Goal: Task Accomplishment & Management: Manage account settings

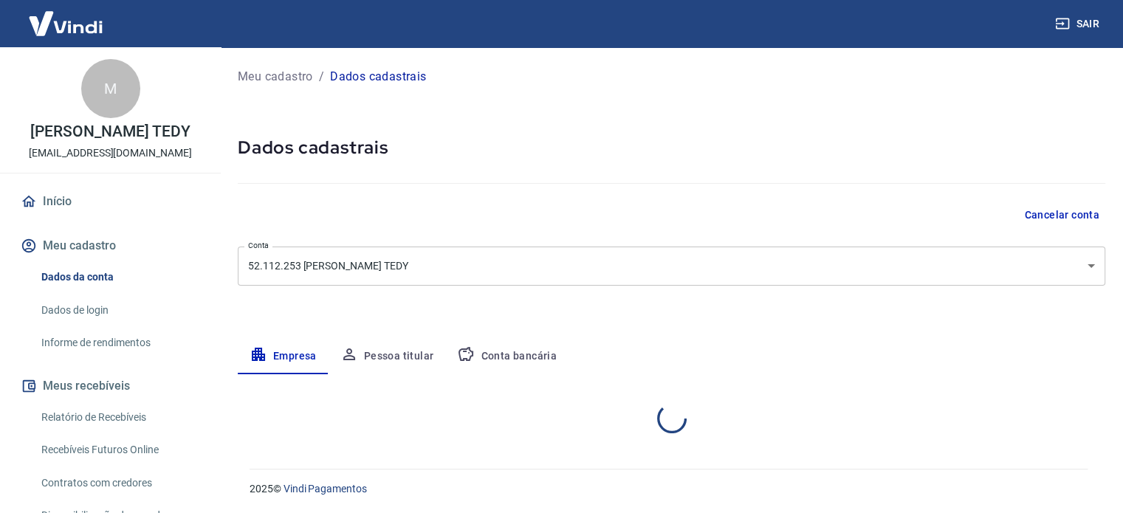
select select "RS"
select select "business"
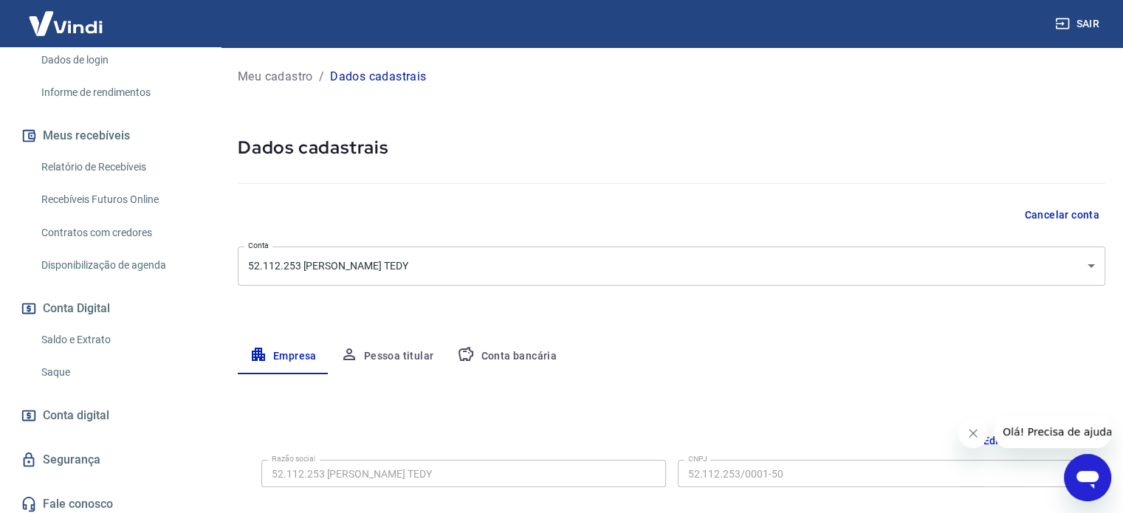
scroll to position [257, 0]
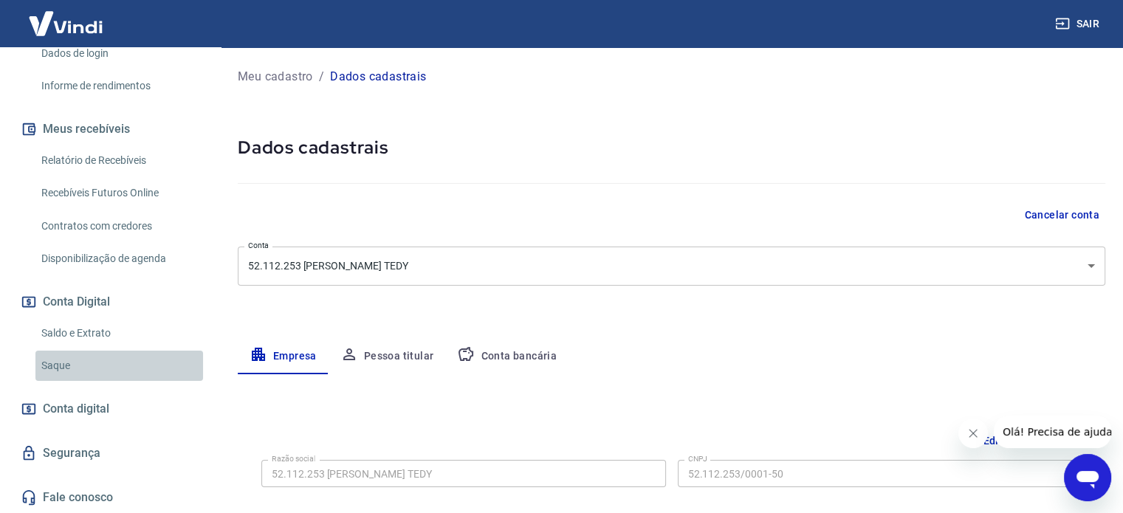
click at [123, 362] on link "Saque" at bounding box center [119, 366] width 168 height 30
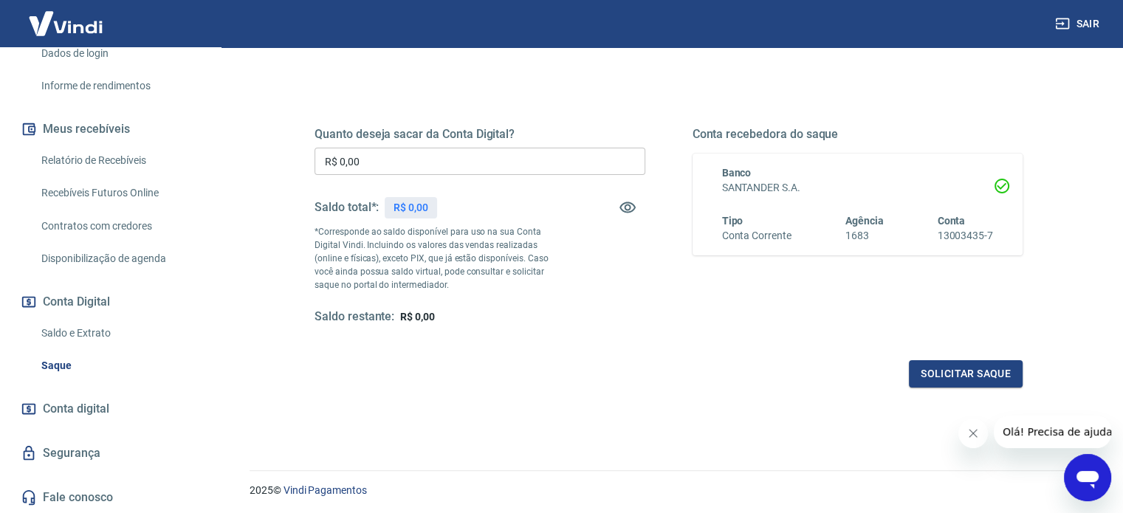
scroll to position [179, 0]
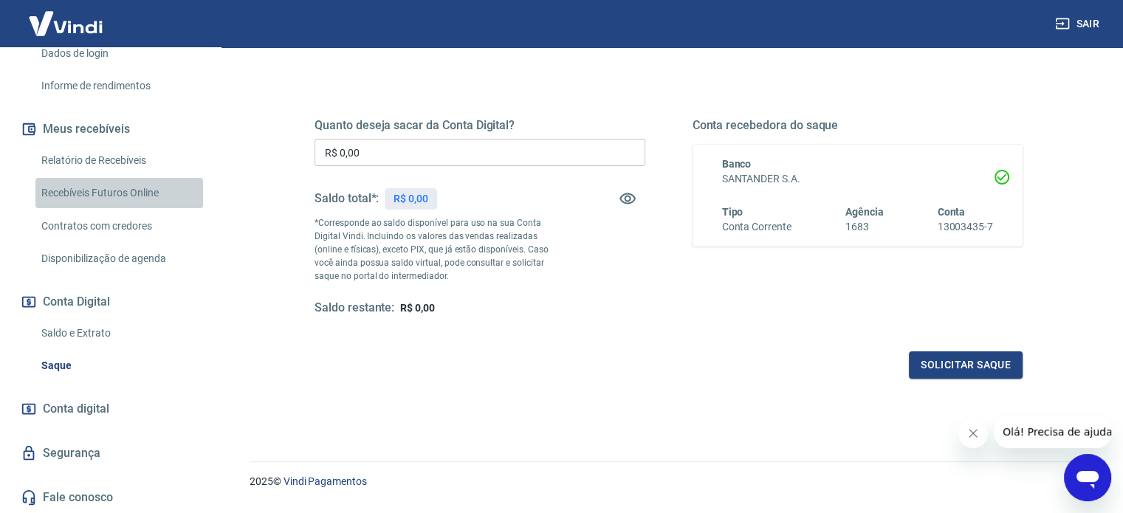
click at [125, 194] on link "Recebíveis Futuros Online" at bounding box center [119, 193] width 168 height 30
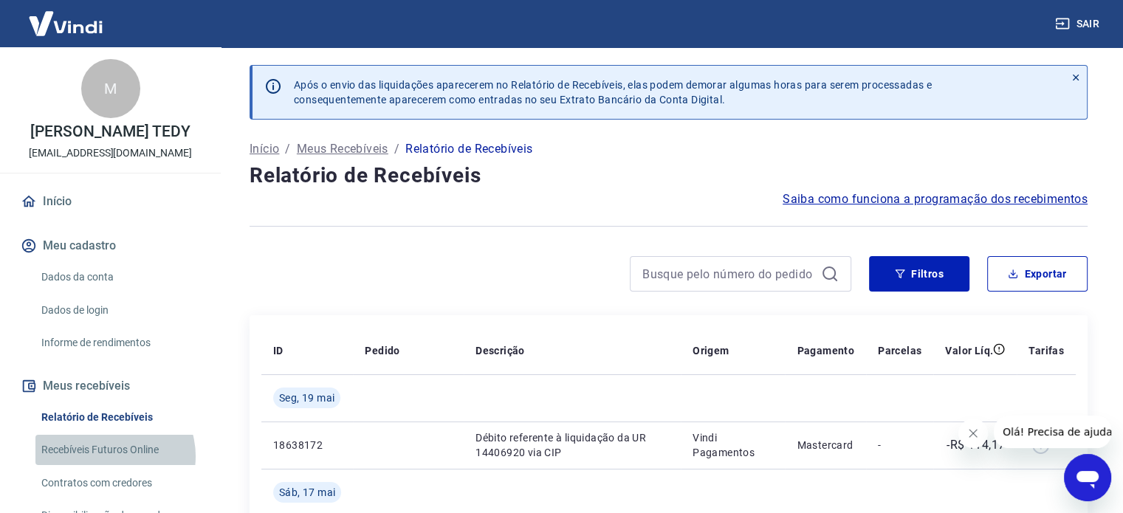
click at [109, 456] on link "Recebíveis Futuros Online" at bounding box center [119, 450] width 168 height 30
